Goal: Transaction & Acquisition: Purchase product/service

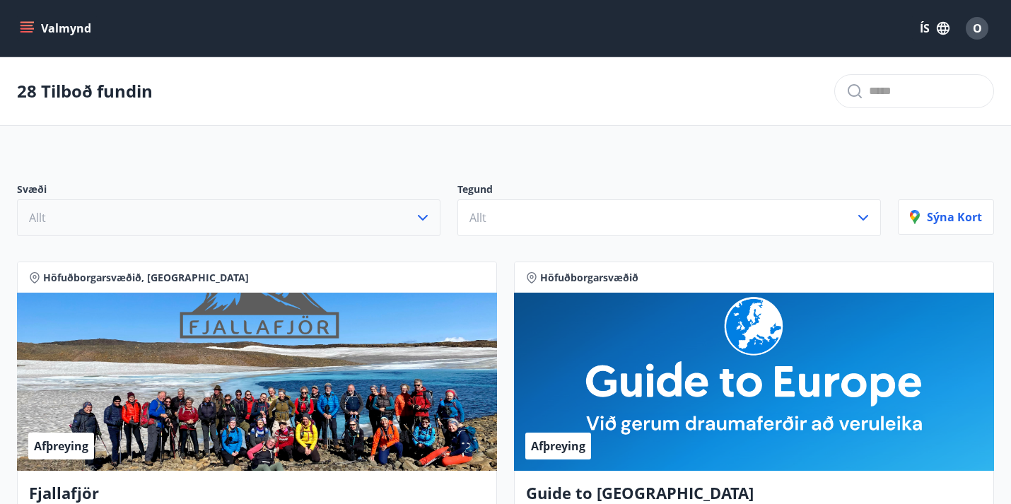
click at [424, 217] on icon "button" at bounding box center [422, 217] width 17 height 17
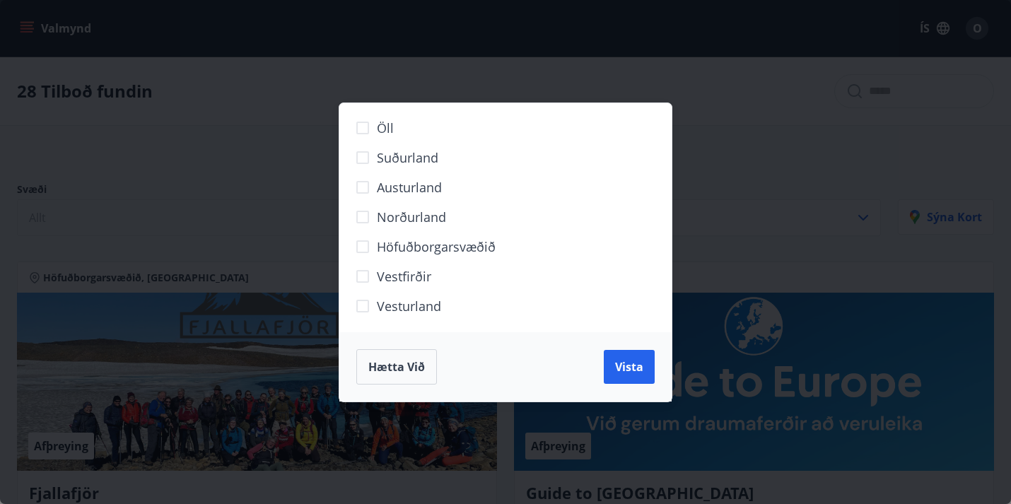
click at [716, 104] on div "Öll Suðurland Austurland Norðurland Höfuðborgarsvæðið Vestfirðir Vesturland Hæt…" at bounding box center [505, 252] width 1011 height 504
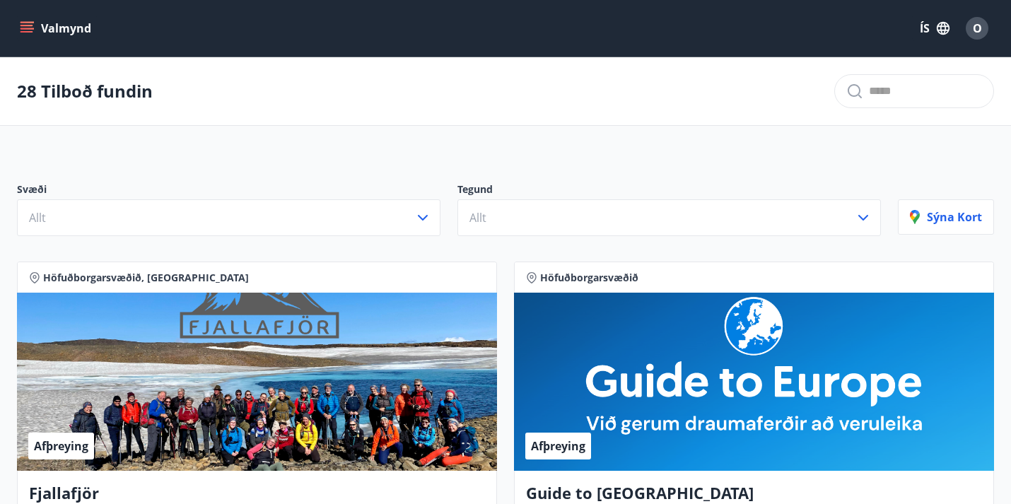
click at [52, 23] on button "Valmynd" at bounding box center [57, 28] width 80 height 25
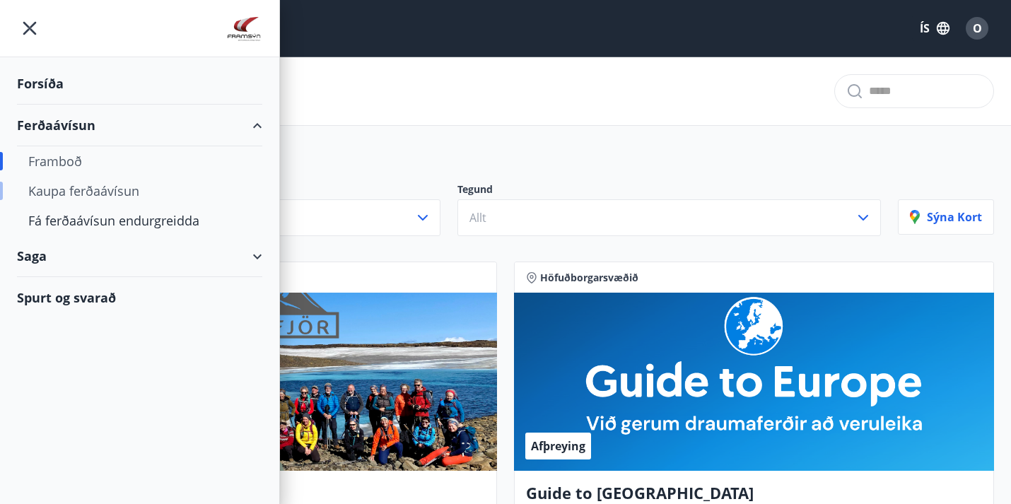
click at [81, 191] on div "Kaupa ferðaávísun" at bounding box center [139, 191] width 223 height 30
